Goal: Browse casually: Explore the website without a specific task or goal

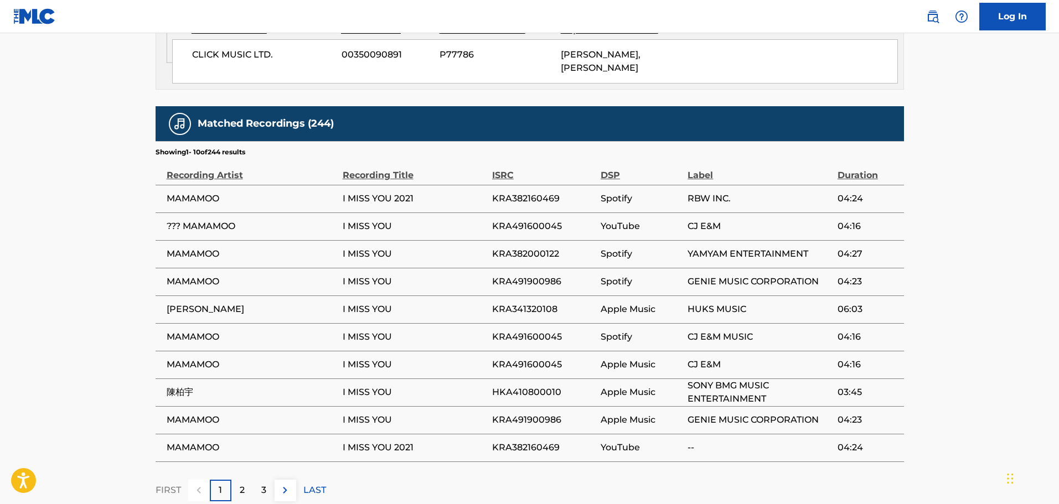
scroll to position [759, 0]
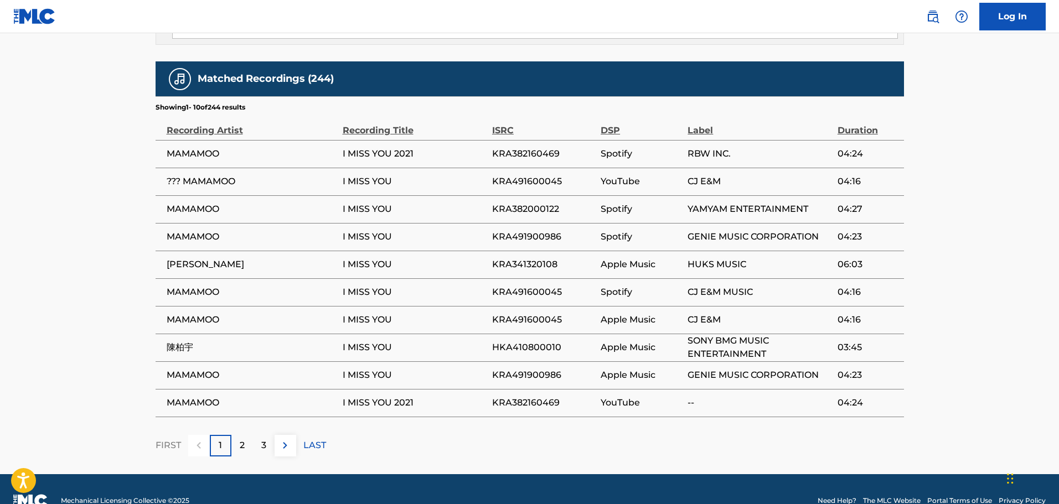
click at [245, 435] on div "2" at bounding box center [242, 446] width 22 height 22
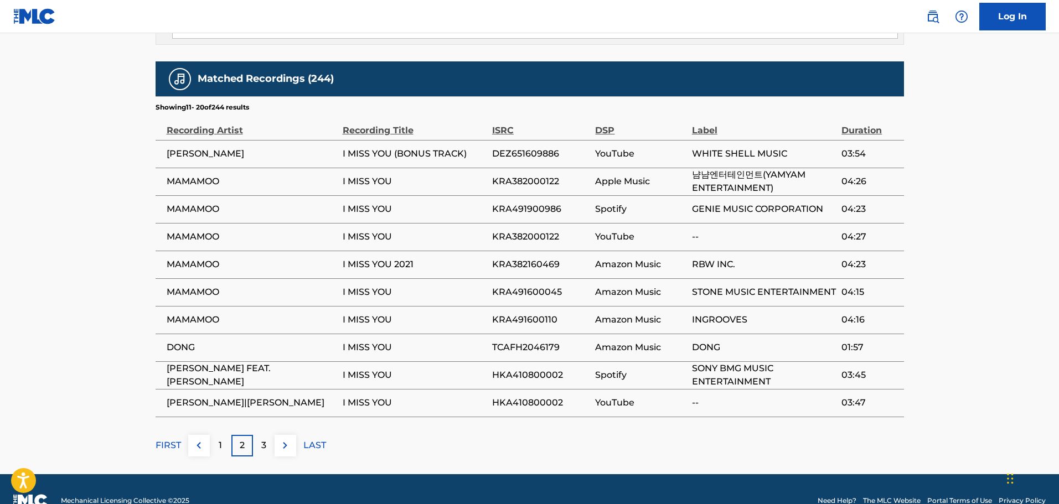
click at [268, 435] on div "3" at bounding box center [264, 446] width 22 height 22
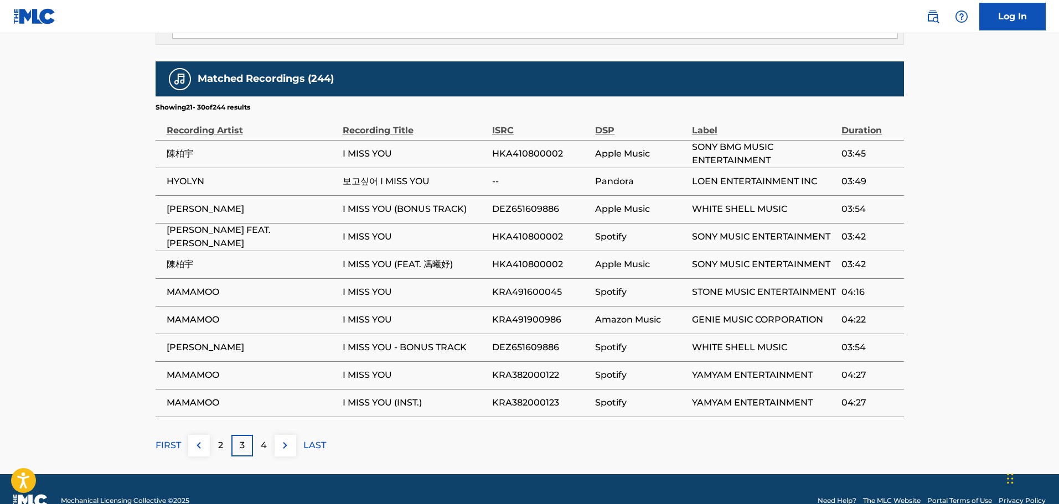
click at [258, 435] on div "4" at bounding box center [264, 446] width 22 height 22
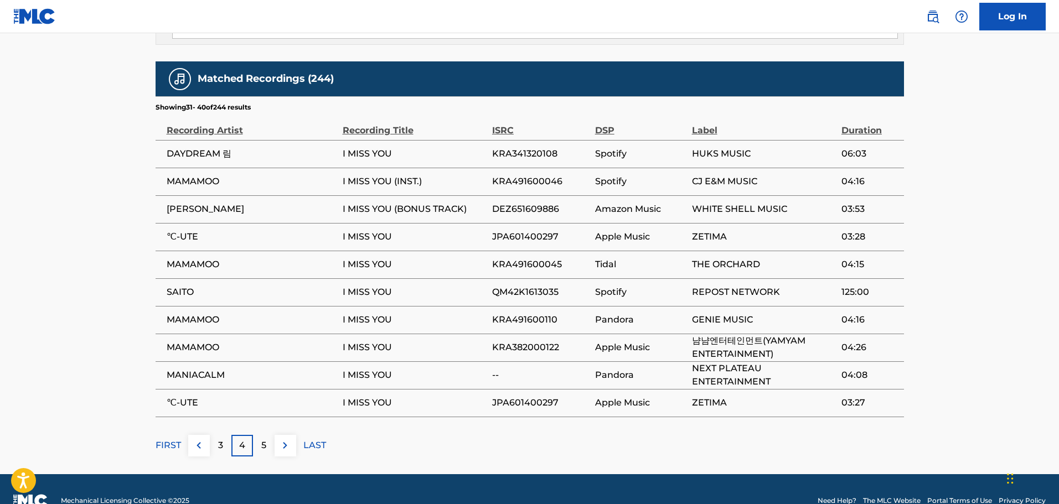
click at [266, 435] on div "5" at bounding box center [264, 446] width 22 height 22
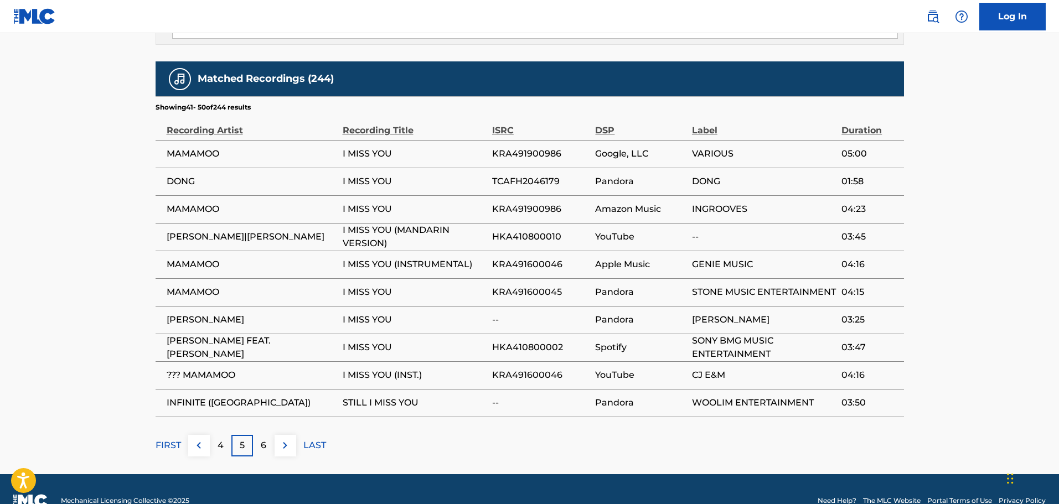
click at [262, 435] on div "6" at bounding box center [264, 446] width 22 height 22
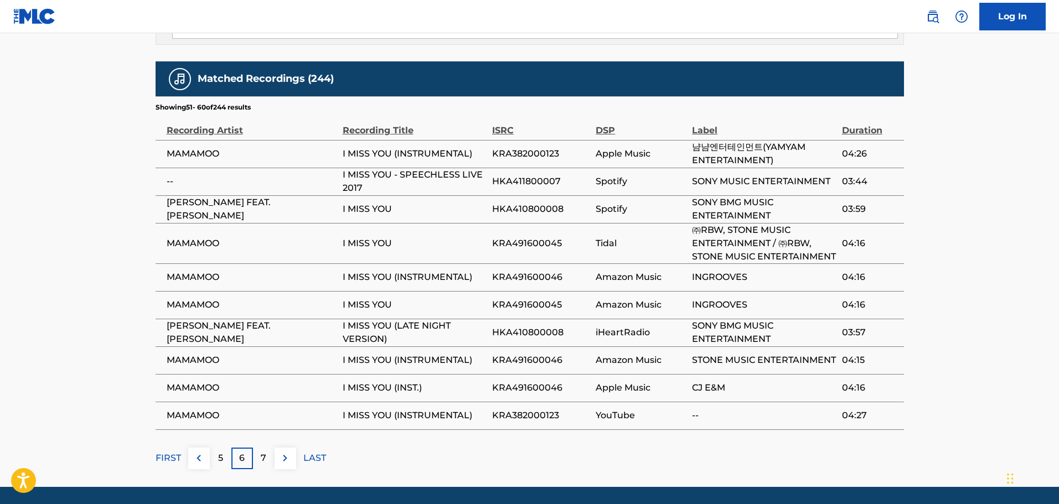
click at [260, 451] on div "7" at bounding box center [264, 459] width 22 height 22
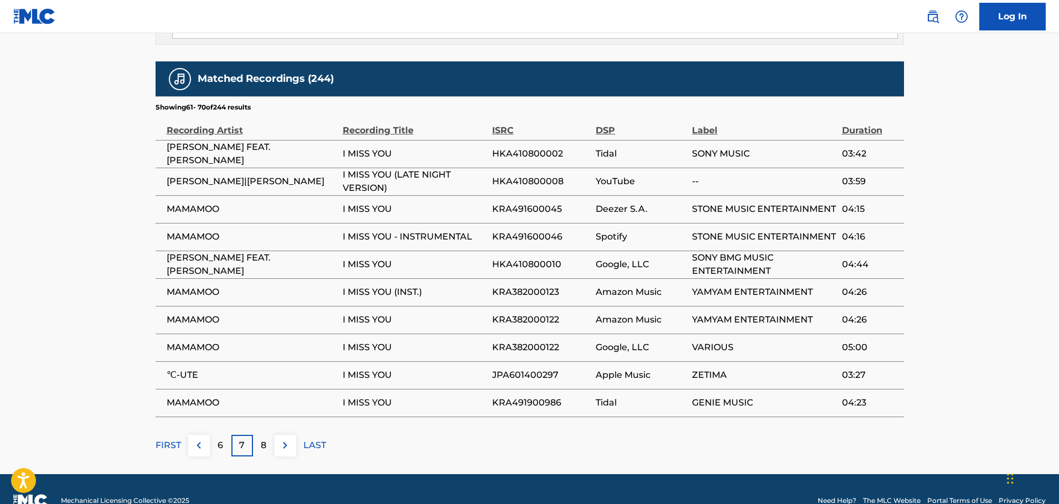
click at [269, 435] on div "8" at bounding box center [264, 446] width 22 height 22
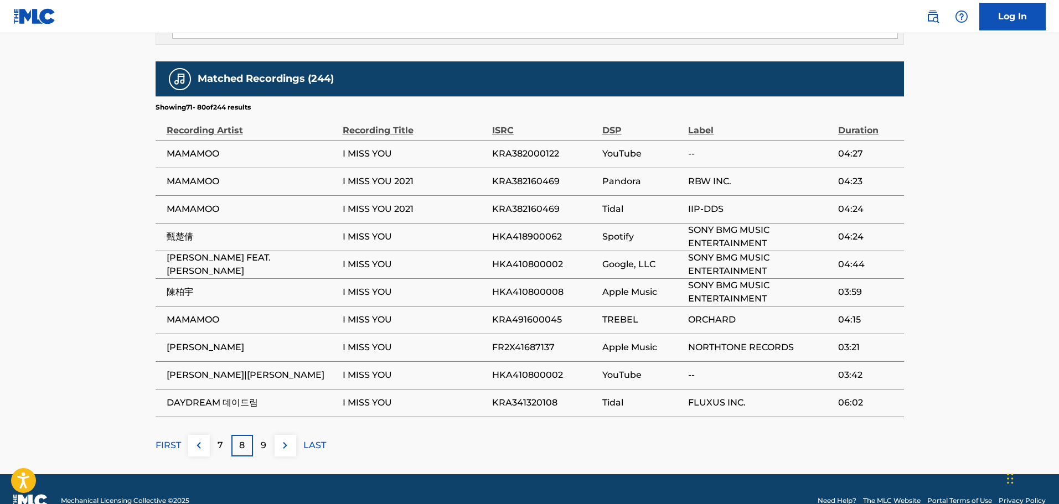
click at [268, 435] on div "9" at bounding box center [264, 446] width 22 height 22
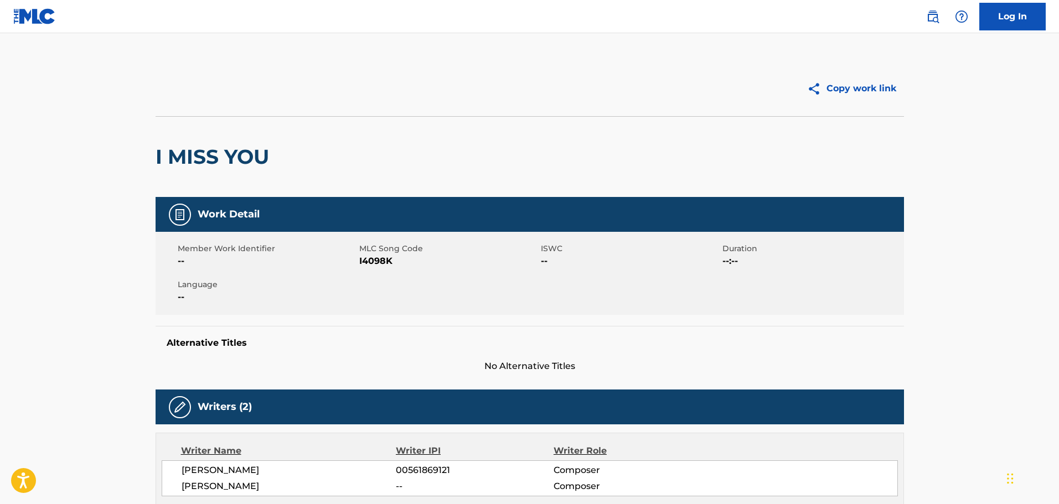
scroll to position [55, 0]
